Goal: Find specific page/section: Find specific page/section

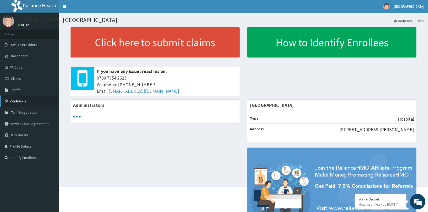
click at [17, 100] on link "Validations" at bounding box center [29, 101] width 59 height 11
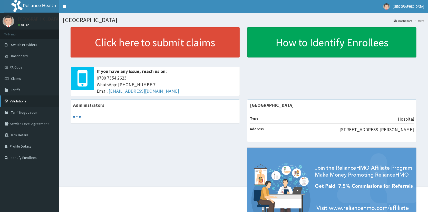
click at [16, 101] on link "Validations" at bounding box center [29, 101] width 59 height 11
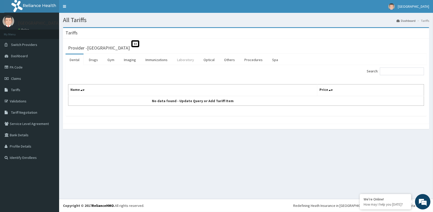
click at [184, 60] on link "Laboratory" at bounding box center [185, 59] width 25 height 11
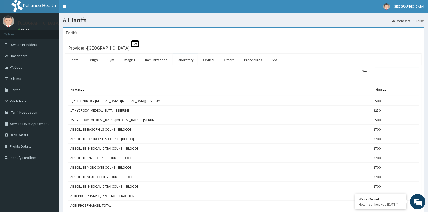
click at [392, 71] on input "Search:" at bounding box center [397, 72] width 44 height 8
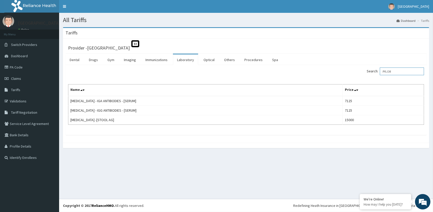
type input "PYLOR"
click at [16, 66] on link "PA Code" at bounding box center [29, 67] width 59 height 11
